Goal: Task Accomplishment & Management: Manage account settings

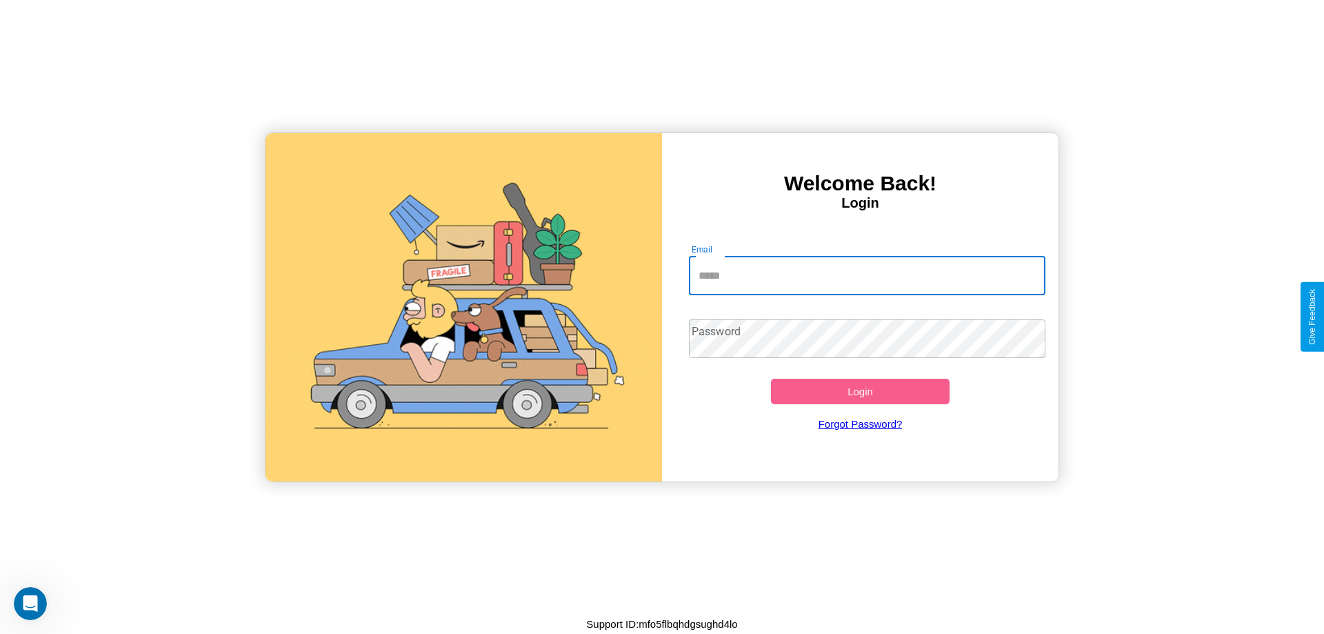
click at [867, 275] on input "Email" at bounding box center [867, 275] width 357 height 39
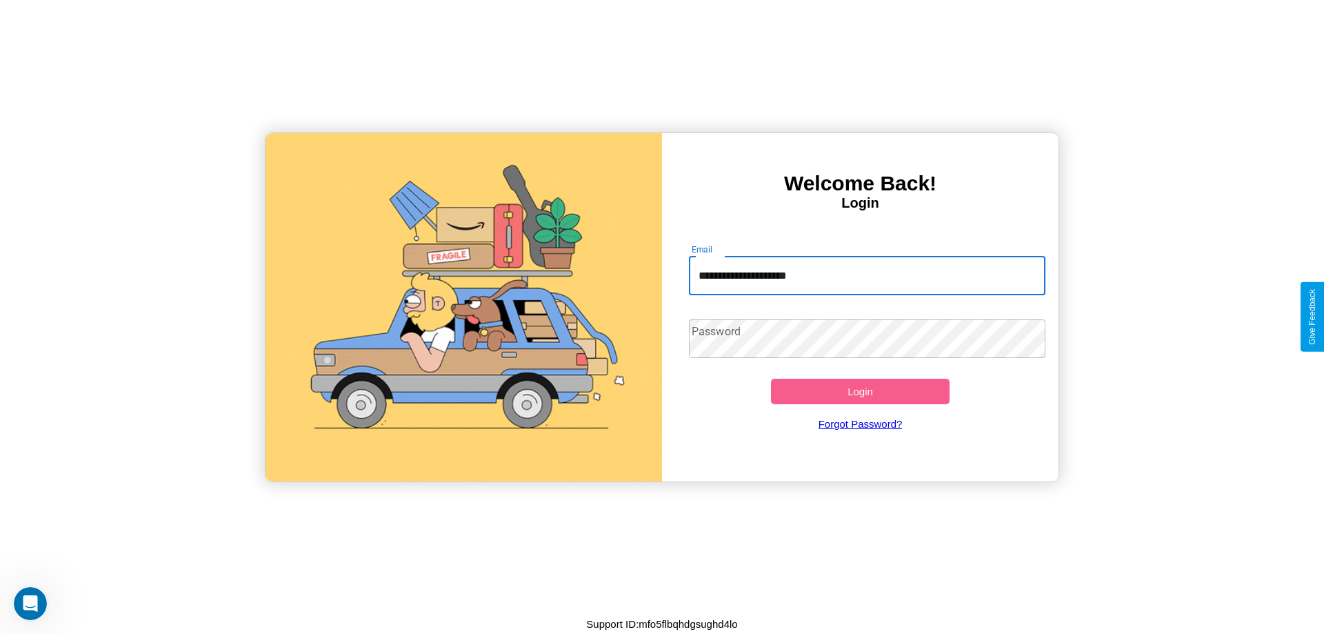
type input "**********"
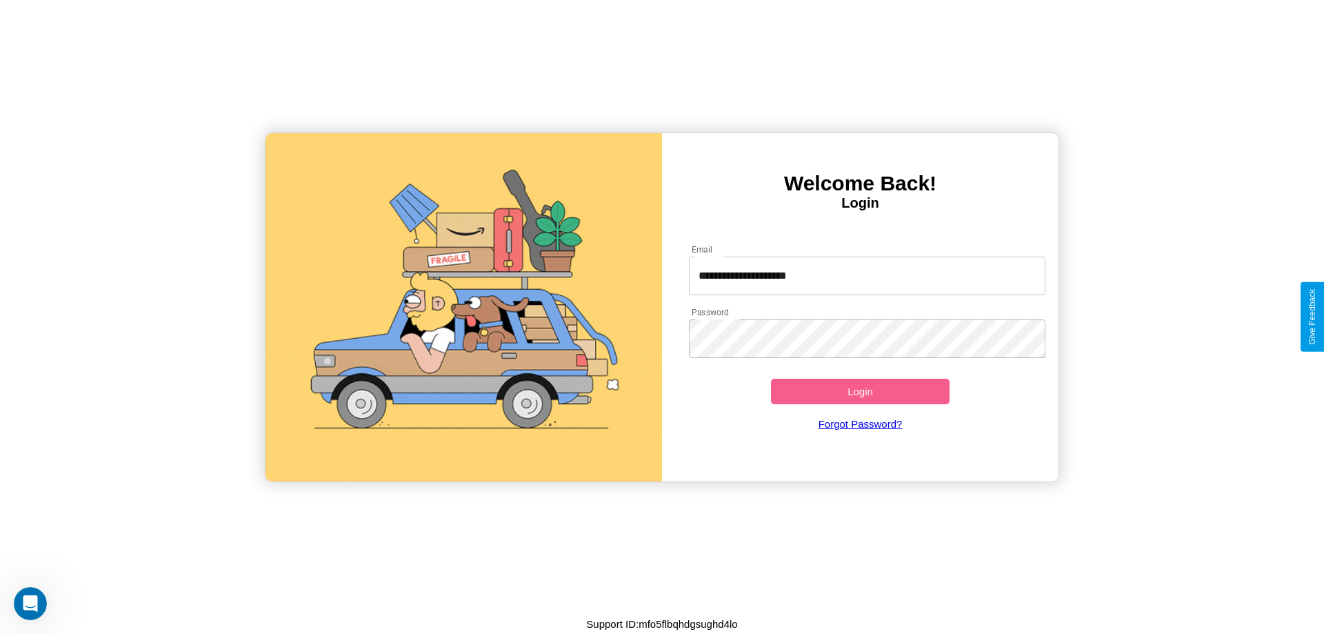
click at [860, 391] on button "Login" at bounding box center [860, 392] width 179 height 26
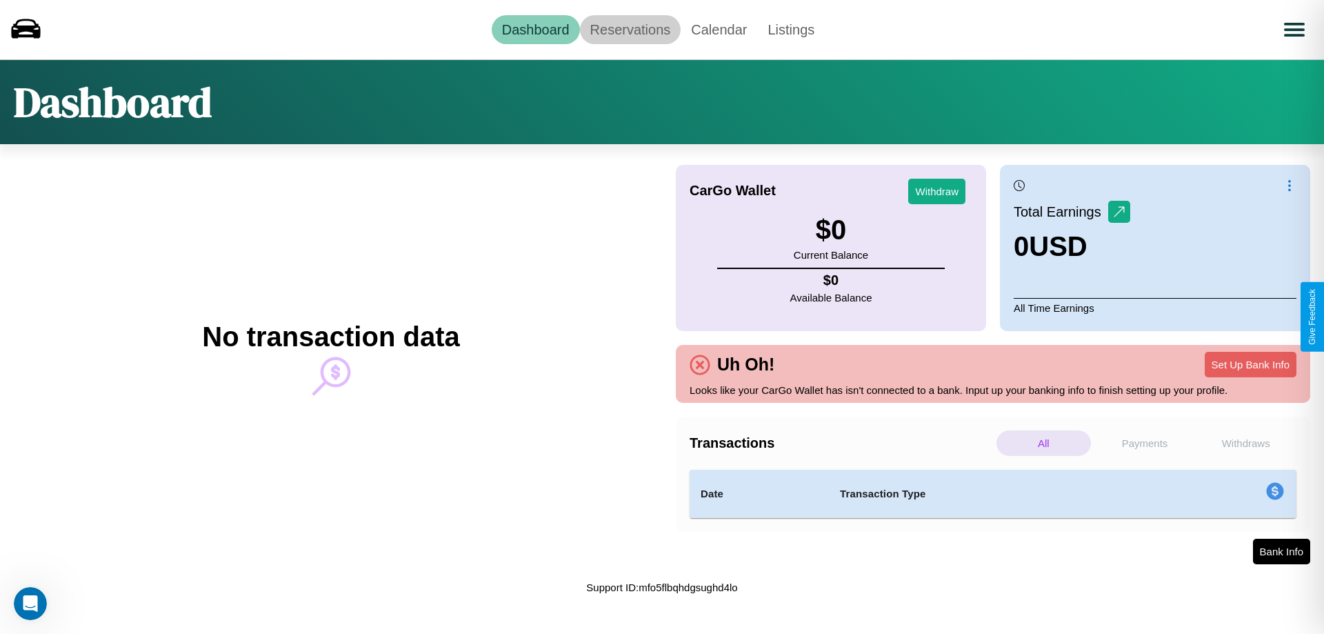
click at [629, 29] on link "Reservations" at bounding box center [630, 29] width 101 height 29
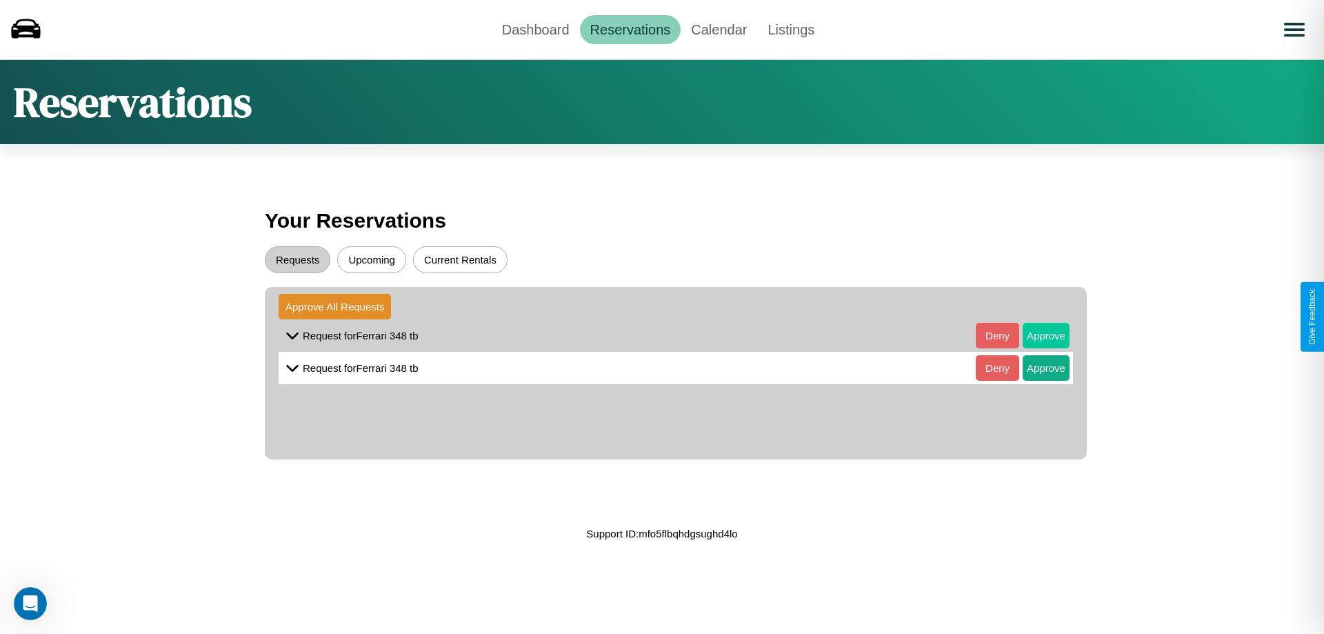
click at [1036, 335] on button "Approve" at bounding box center [1045, 336] width 47 height 26
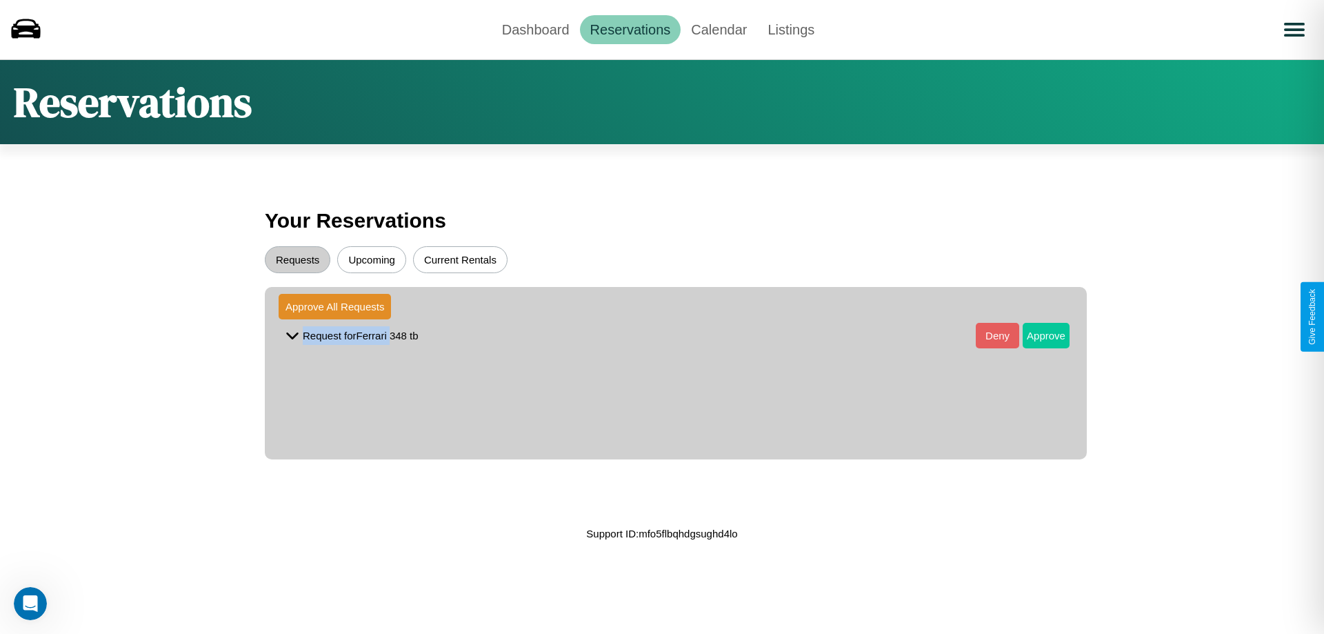
click at [1036, 335] on button "Approve" at bounding box center [1045, 336] width 47 height 26
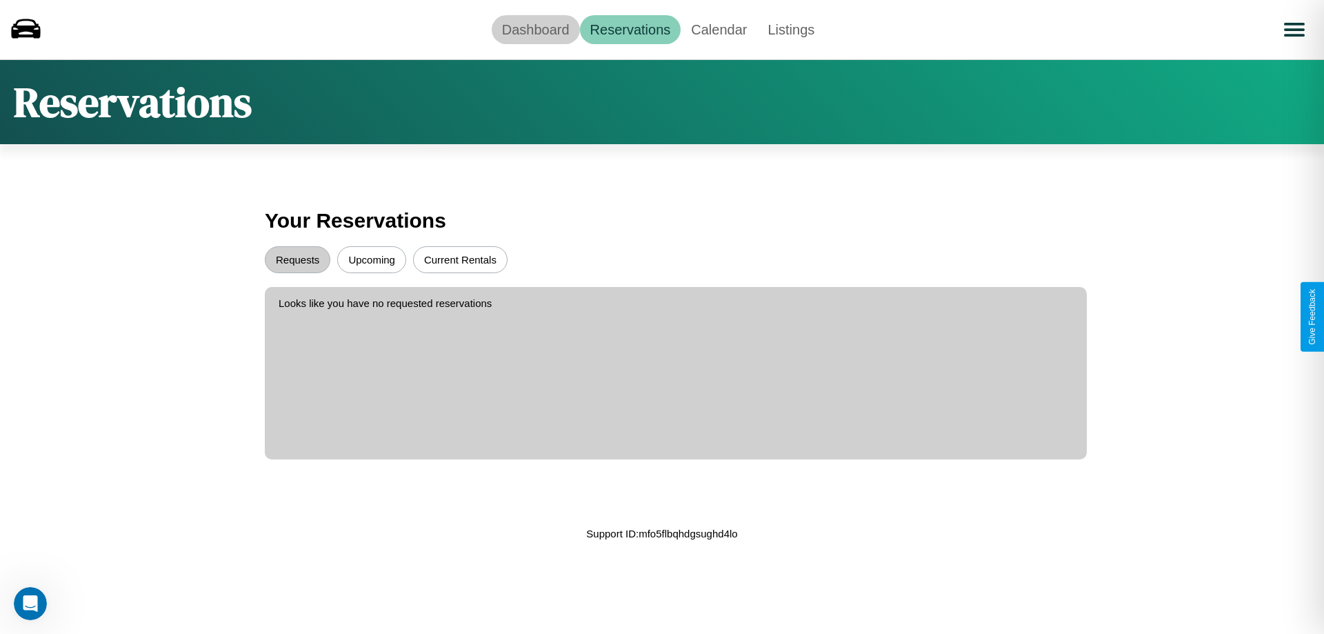
click at [535, 29] on link "Dashboard" at bounding box center [536, 29] width 88 height 29
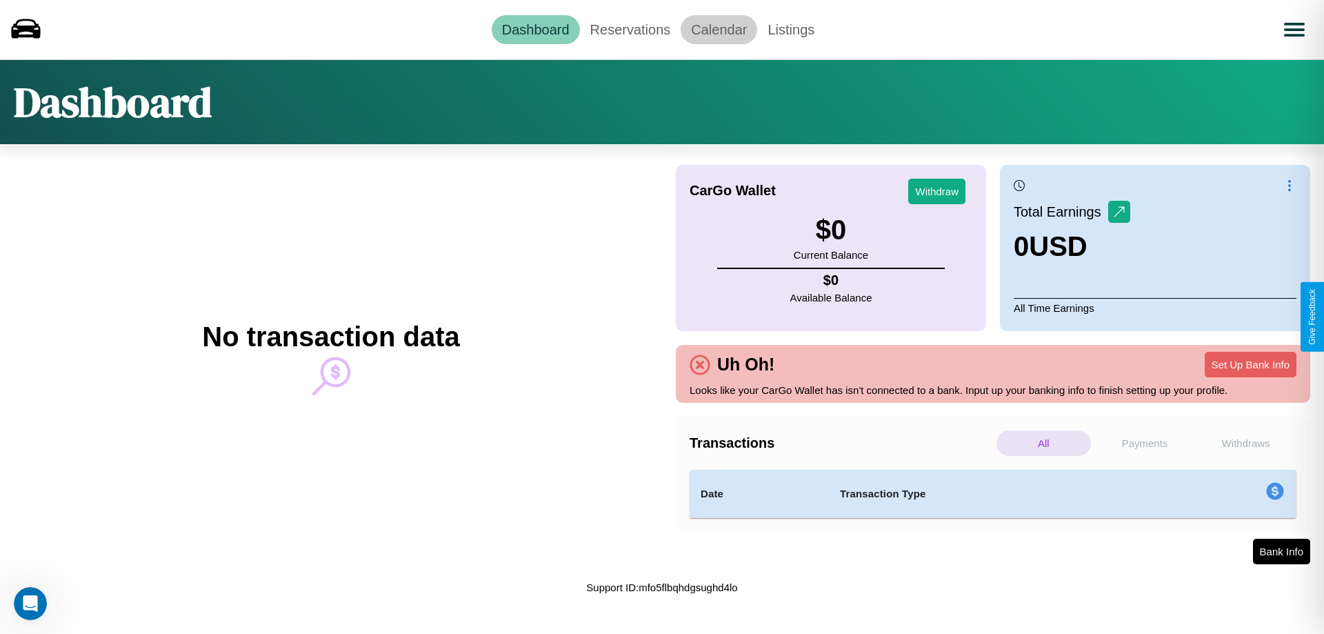
click at [718, 29] on link "Calendar" at bounding box center [718, 29] width 77 height 29
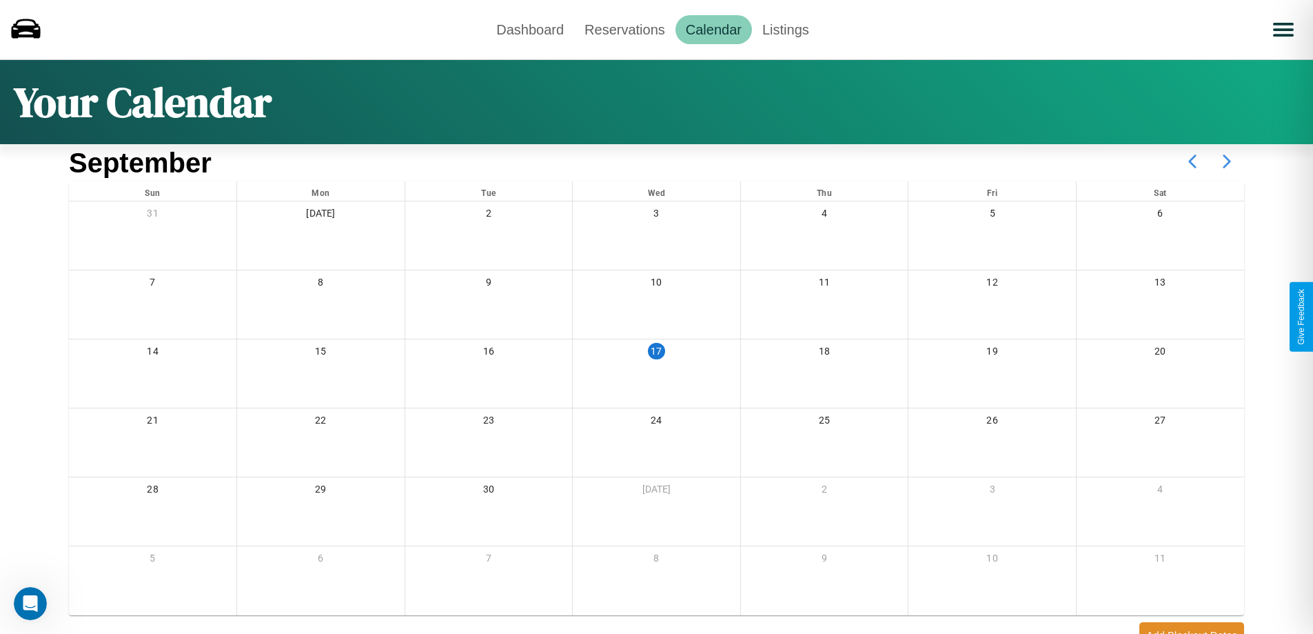
click at [1227, 161] on icon at bounding box center [1227, 161] width 34 height 34
